Goal: Information Seeking & Learning: Learn about a topic

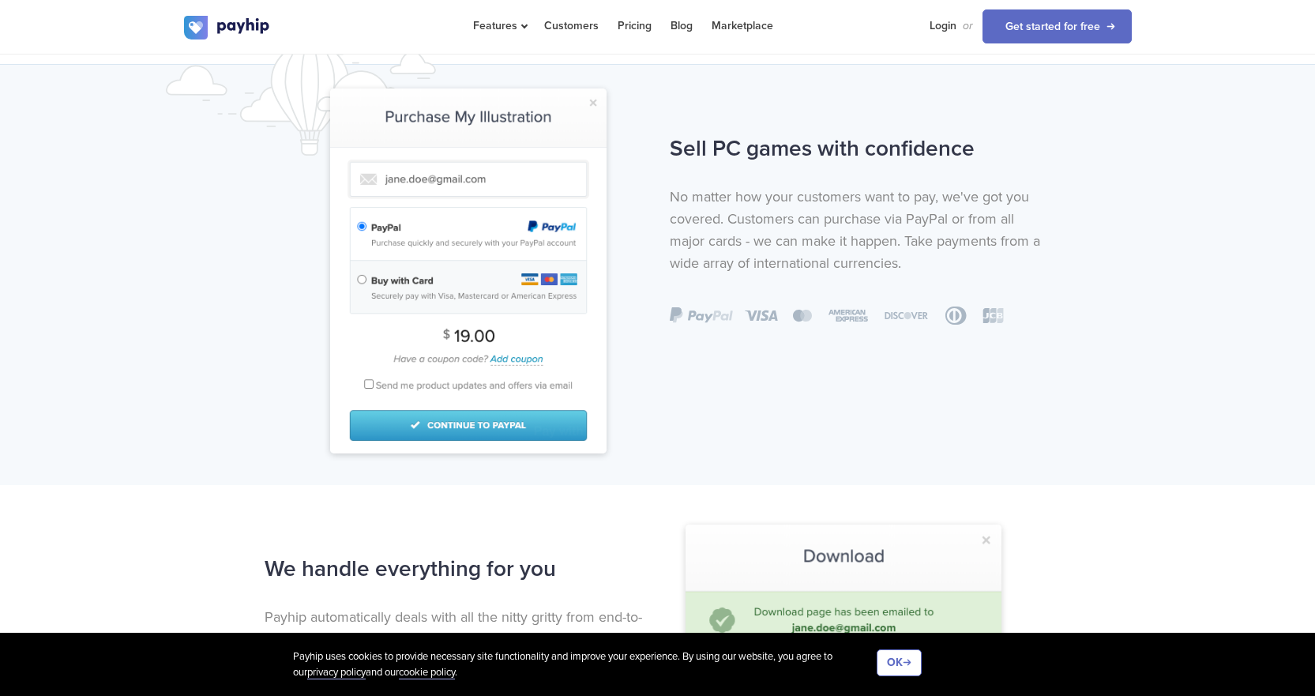
scroll to position [1045, 0]
click at [622, 22] on link "Pricing" at bounding box center [635, 25] width 34 height 51
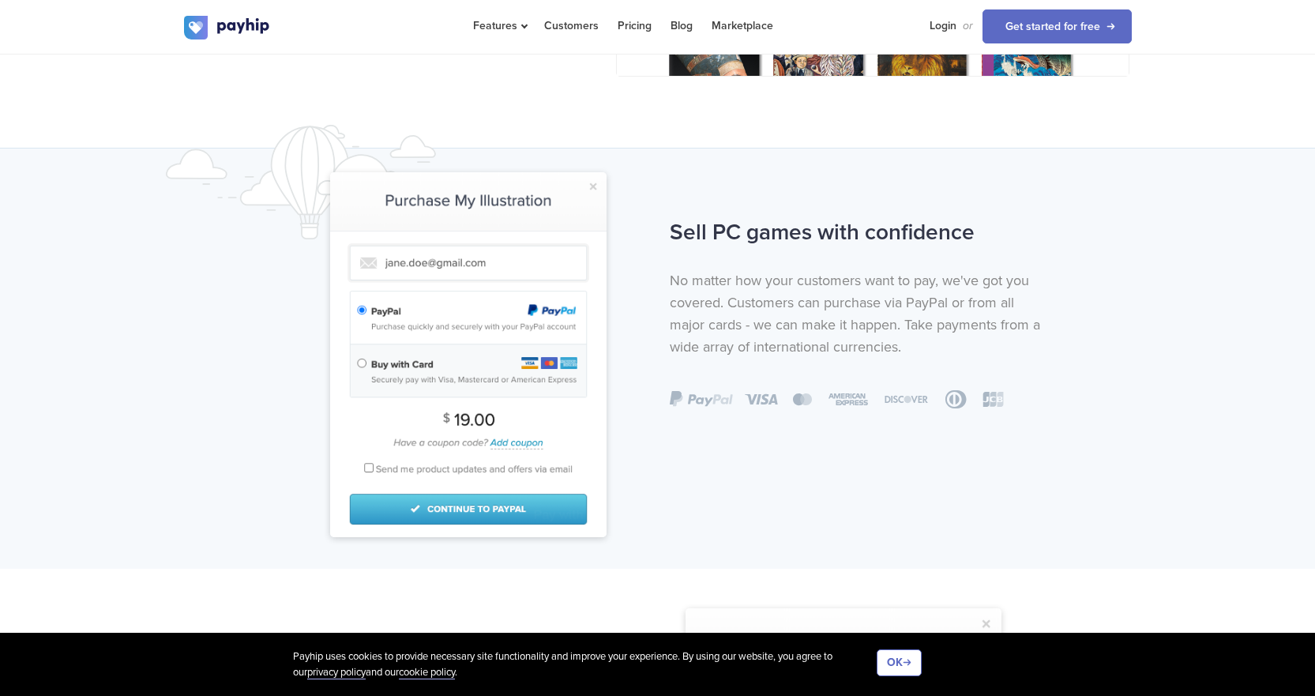
scroll to position [887, 0]
